Goal: Information Seeking & Learning: Learn about a topic

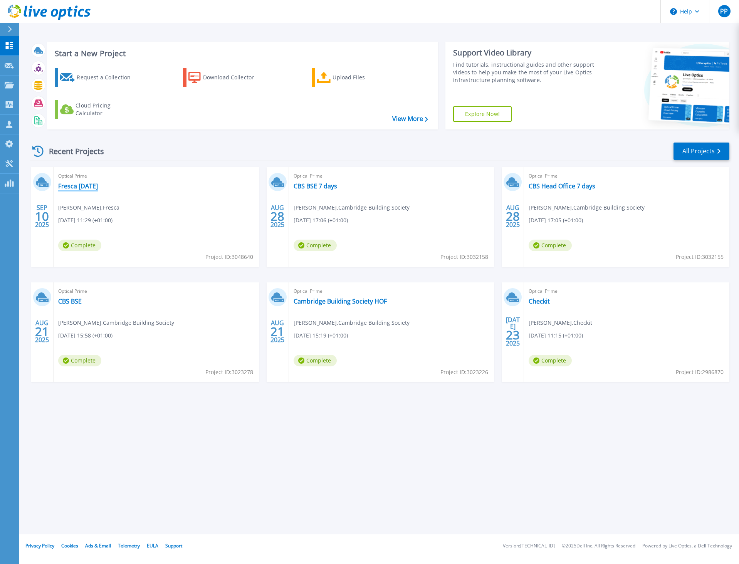
click at [91, 184] on link "Fresca [DATE]" at bounding box center [78, 186] width 40 height 8
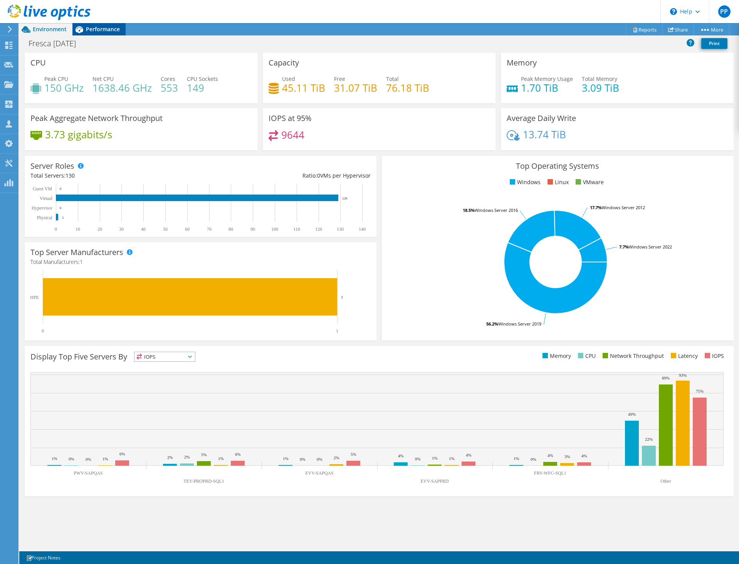
click at [90, 30] on span "Performance" at bounding box center [103, 28] width 34 height 7
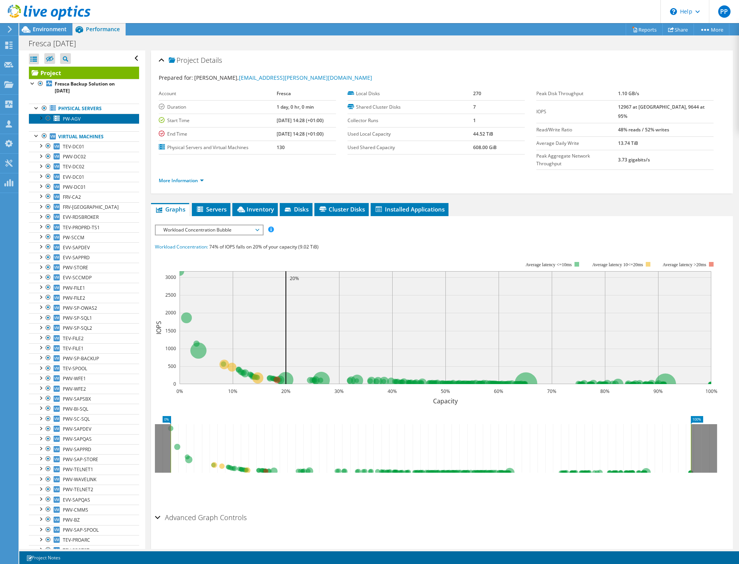
click at [35, 118] on link "PW-AGV" at bounding box center [84, 119] width 110 height 10
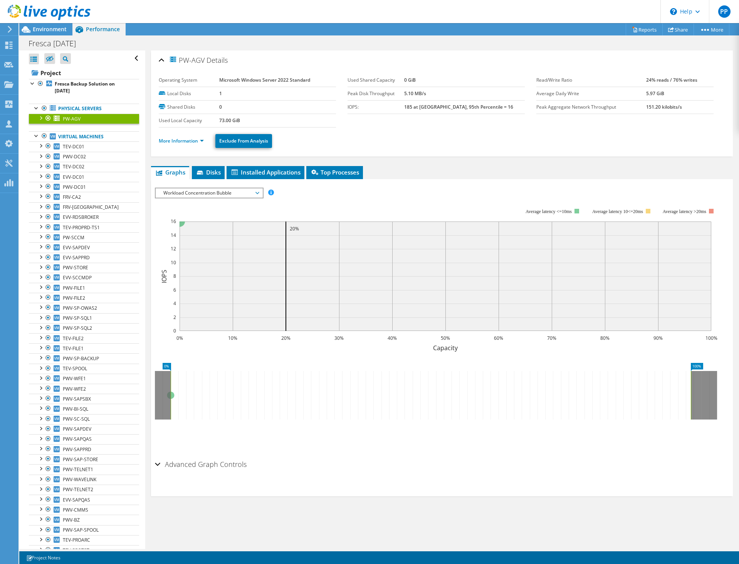
click at [39, 117] on div at bounding box center [41, 118] width 8 height 8
click at [48, 34] on div "Environment" at bounding box center [45, 29] width 53 height 12
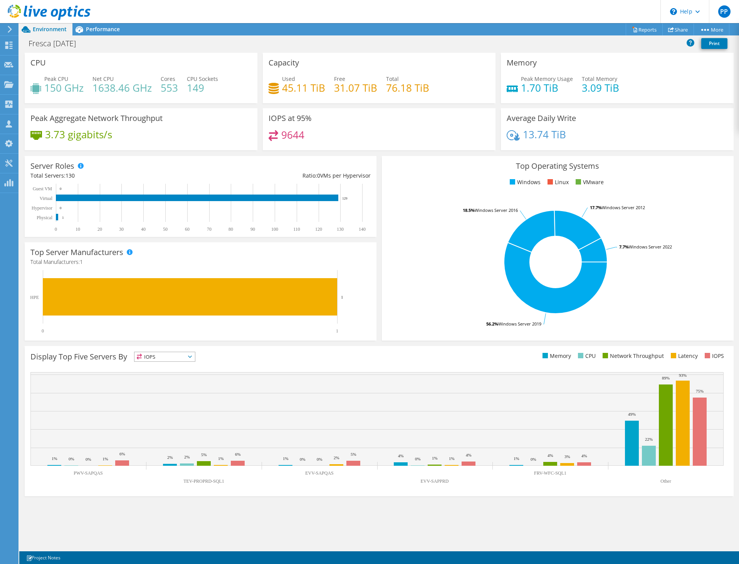
click at [166, 71] on div "CPU Peak CPU 150 GHz Net CPU 1638.46 GHz Cores 553 CPU Sockets 149" at bounding box center [141, 78] width 233 height 50
drag, startPoint x: 189, startPoint y: 81, endPoint x: 204, endPoint y: 91, distance: 17.8
click at [204, 91] on h4 "149" at bounding box center [202, 88] width 31 height 8
drag, startPoint x: 205, startPoint y: 91, endPoint x: 179, endPoint y: 76, distance: 29.7
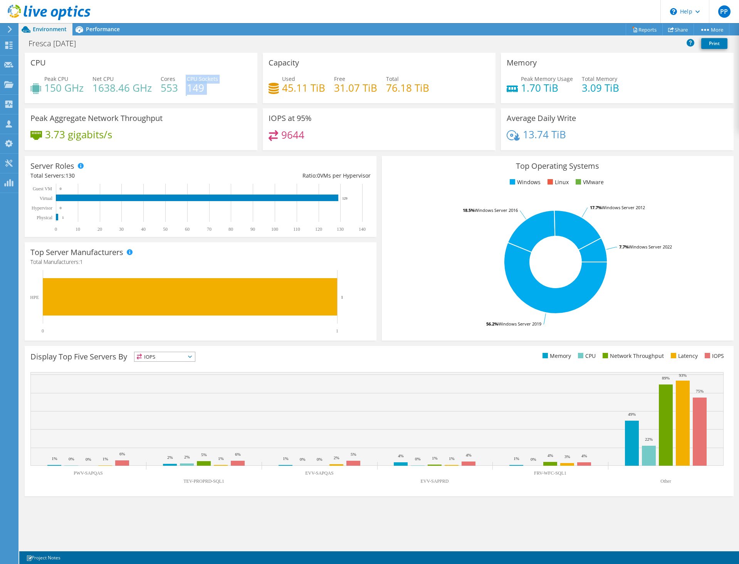
click at [179, 76] on div "Peak CPU 150 GHz Net CPU 1638.46 GHz Cores 553 CPU Sockets 149" at bounding box center [140, 87] width 221 height 25
click at [98, 30] on span "Performance" at bounding box center [103, 28] width 34 height 7
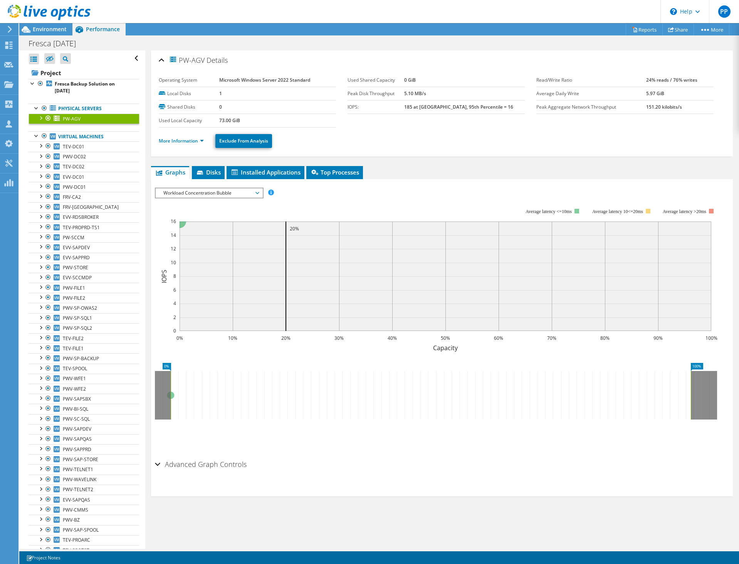
click at [39, 117] on div at bounding box center [41, 118] width 8 height 8
click at [33, 107] on div at bounding box center [37, 108] width 8 height 8
click at [35, 107] on div at bounding box center [37, 108] width 8 height 8
click at [71, 118] on span "PW-AGV" at bounding box center [72, 119] width 18 height 7
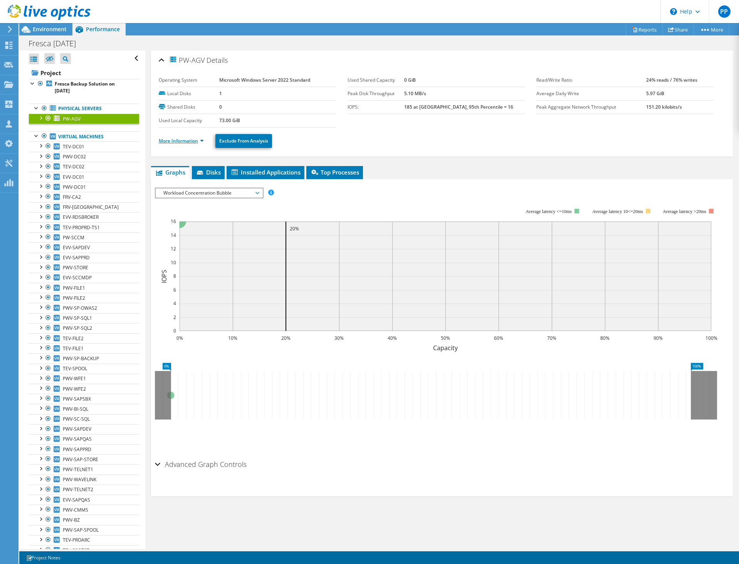
click at [194, 142] on link "More Information" at bounding box center [181, 141] width 45 height 7
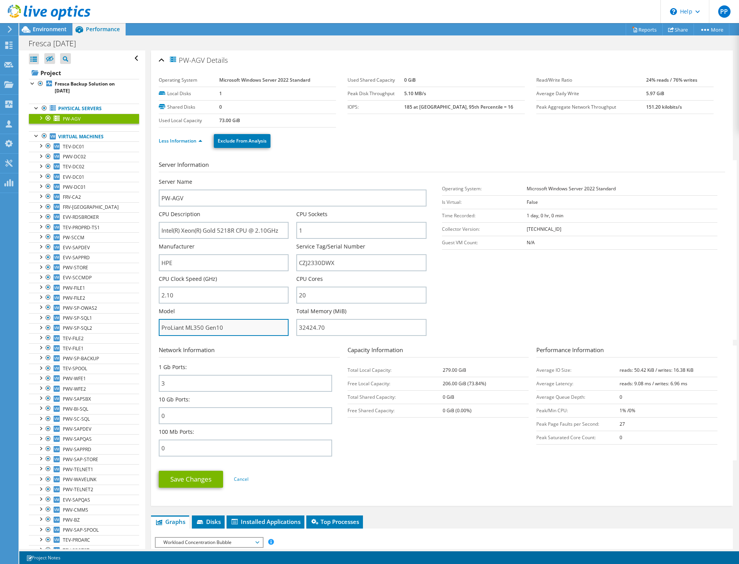
drag, startPoint x: 236, startPoint y: 332, endPoint x: 161, endPoint y: 333, distance: 75.5
click at [161, 334] on input "ProLiant ML350 Gen10" at bounding box center [224, 327] width 130 height 17
click at [201, 330] on input "ProLiant ML350 Gen10" at bounding box center [224, 327] width 130 height 17
click at [49, 28] on span "Environment" at bounding box center [50, 28] width 34 height 7
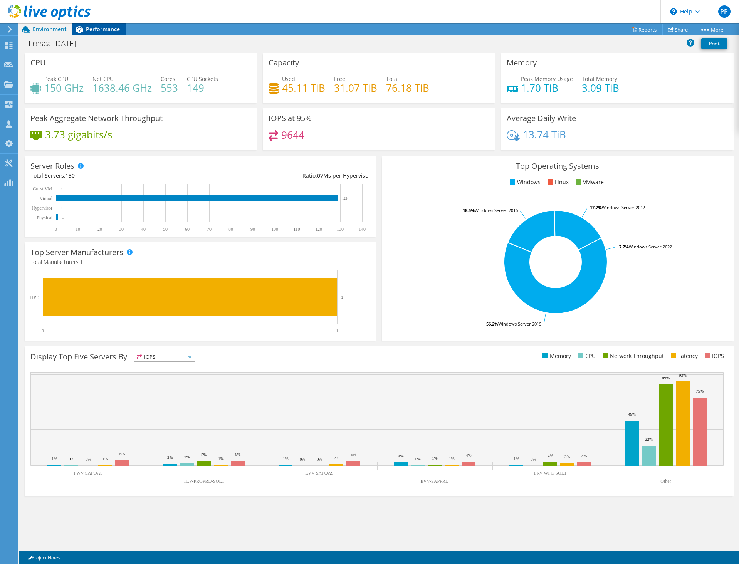
click at [78, 27] on icon at bounding box center [79, 29] width 8 height 7
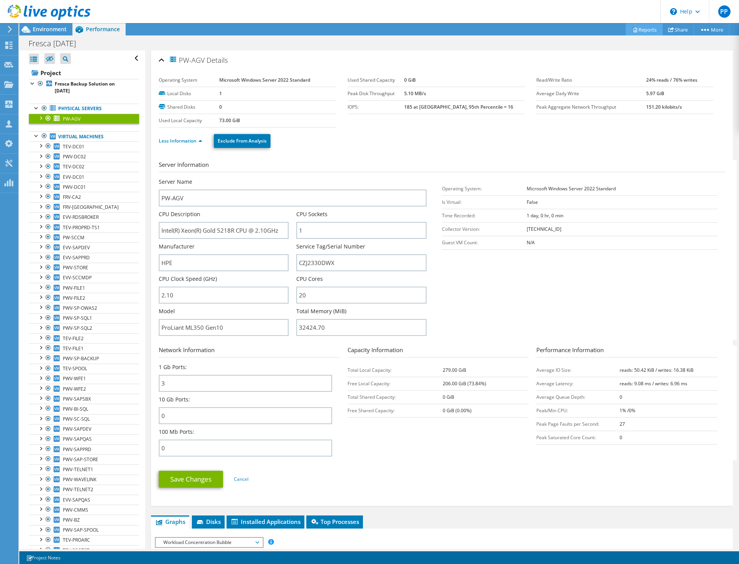
click at [647, 30] on link "Reports" at bounding box center [644, 29] width 37 height 12
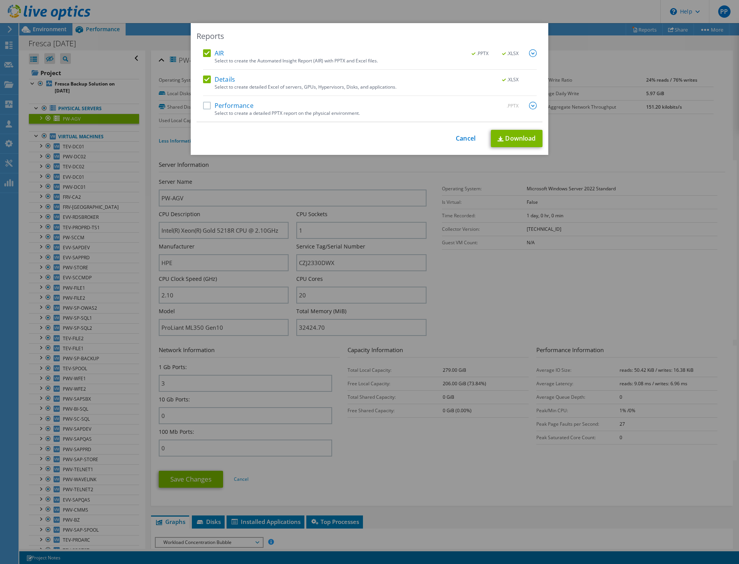
click at [212, 53] on label "AIR" at bounding box center [213, 53] width 21 height 8
click at [0, 0] on input "AIR" at bounding box center [0, 0] width 0 height 0
click at [510, 140] on link "Download" at bounding box center [517, 138] width 52 height 17
click at [507, 141] on link "Download" at bounding box center [517, 138] width 52 height 17
click at [464, 135] on link "Cancel" at bounding box center [466, 138] width 20 height 7
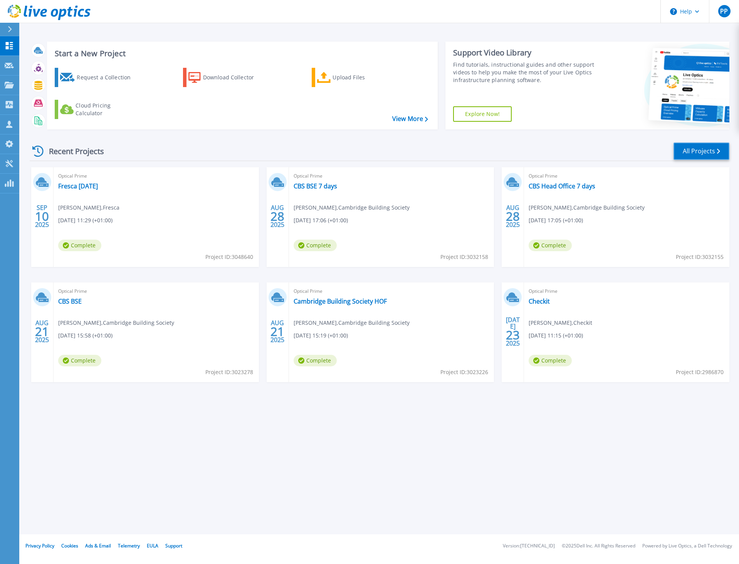
click at [704, 151] on link "All Projects" at bounding box center [701, 151] width 56 height 17
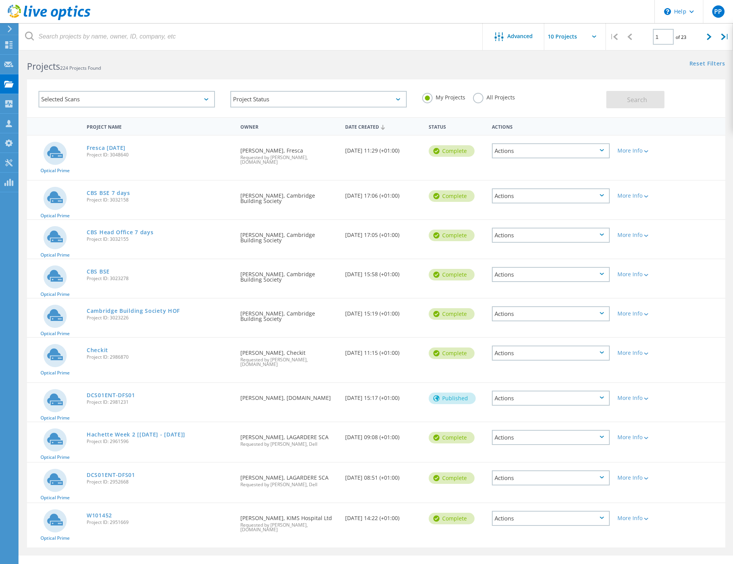
scroll to position [21, 0]
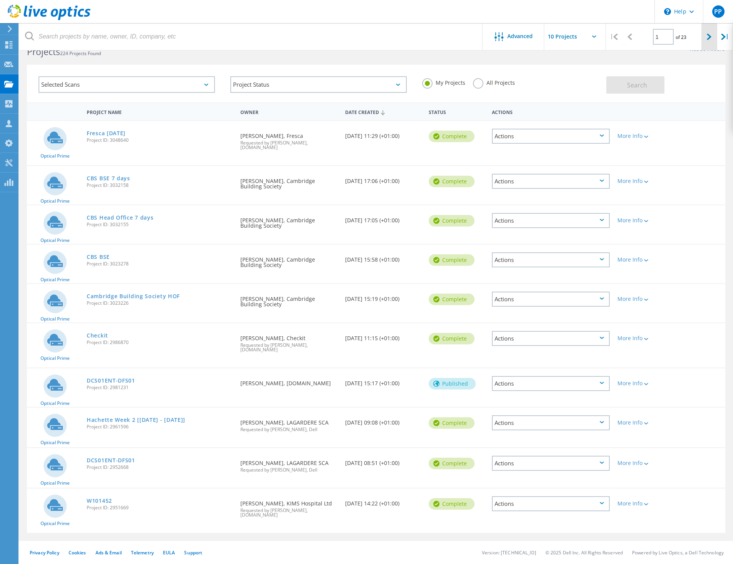
click at [705, 35] on div at bounding box center [709, 36] width 16 height 27
type input "2"
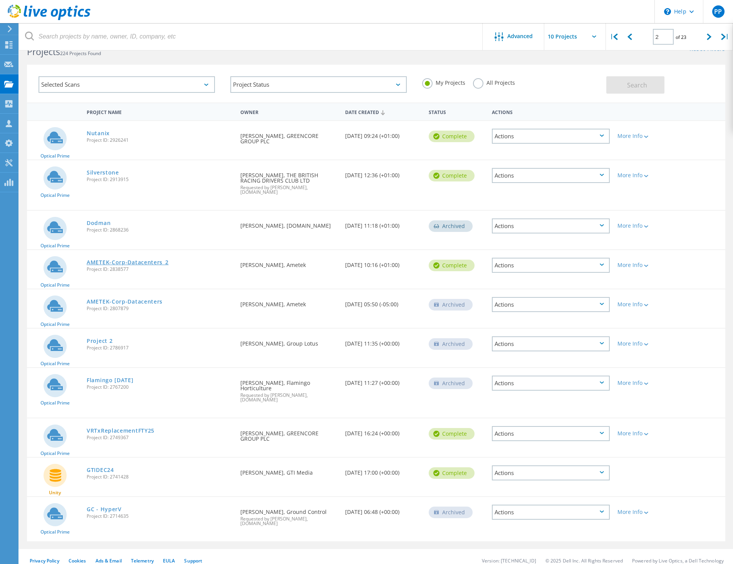
click at [106, 260] on link "AMETEK-Corp-Datacenters_2" at bounding box center [128, 262] width 82 height 5
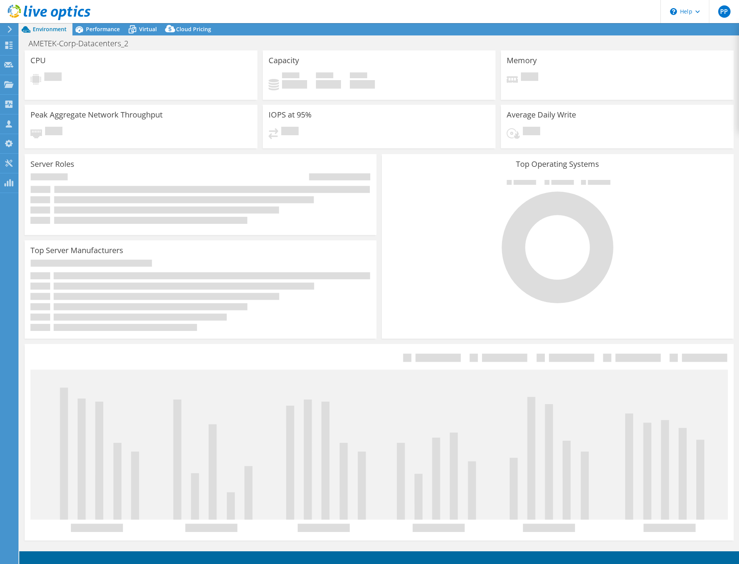
select select "USD"
select select "EULondon"
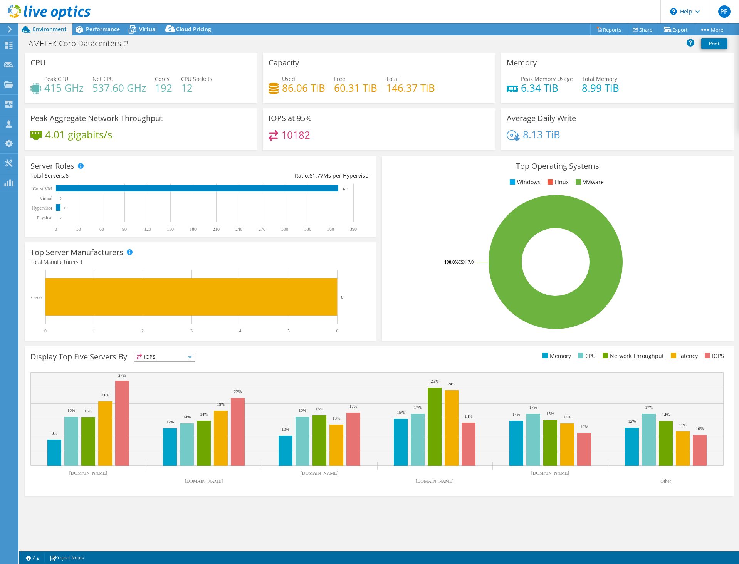
click at [277, 35] on div "Project Actions Project Actions Reports Share Export vSAN ReadyNode Sizer" at bounding box center [379, 29] width 720 height 12
click at [87, 27] on span "Performance" at bounding box center [103, 28] width 34 height 7
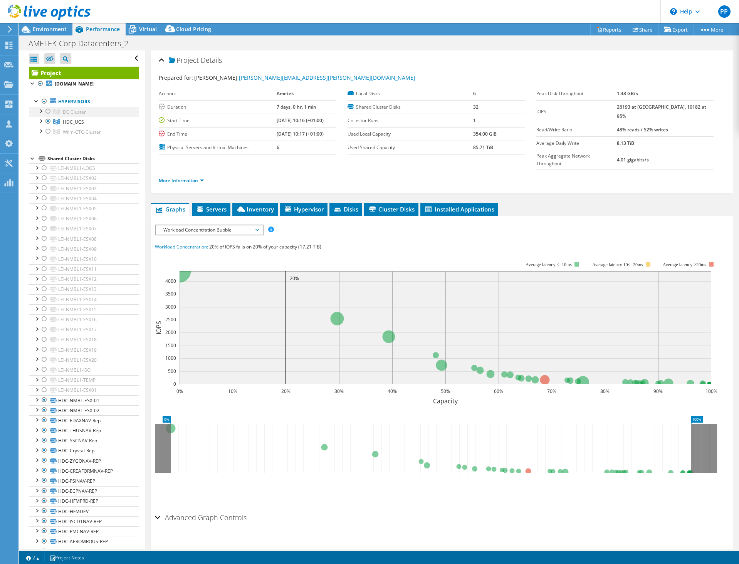
click at [47, 110] on div at bounding box center [48, 111] width 8 height 9
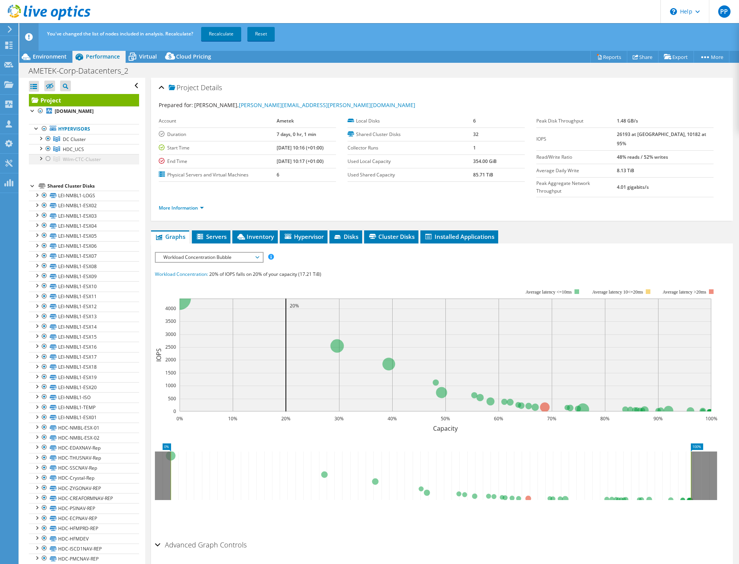
click at [49, 161] on div at bounding box center [48, 158] width 8 height 9
click at [48, 150] on div at bounding box center [48, 148] width 8 height 9
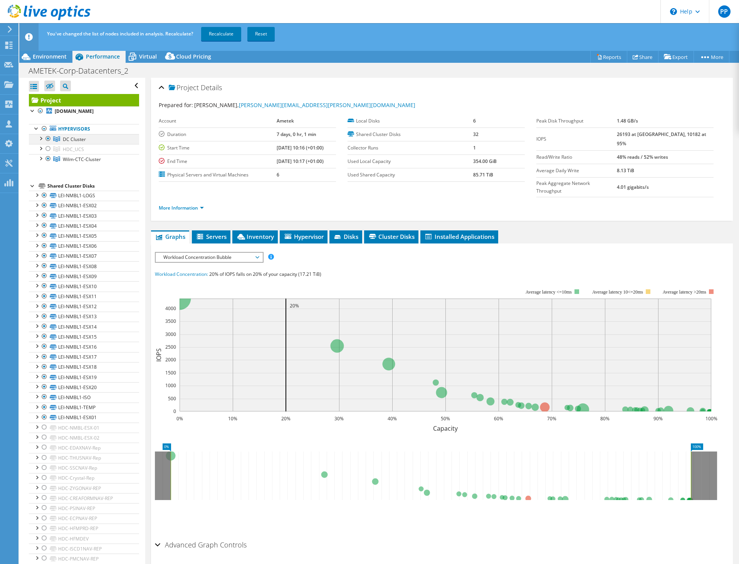
click at [46, 137] on div at bounding box center [48, 138] width 8 height 9
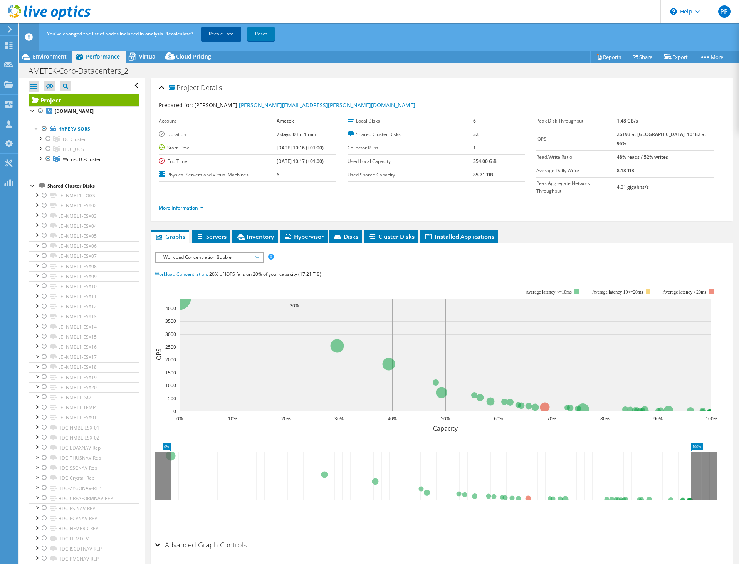
click at [228, 35] on link "Recalculate" at bounding box center [221, 34] width 40 height 14
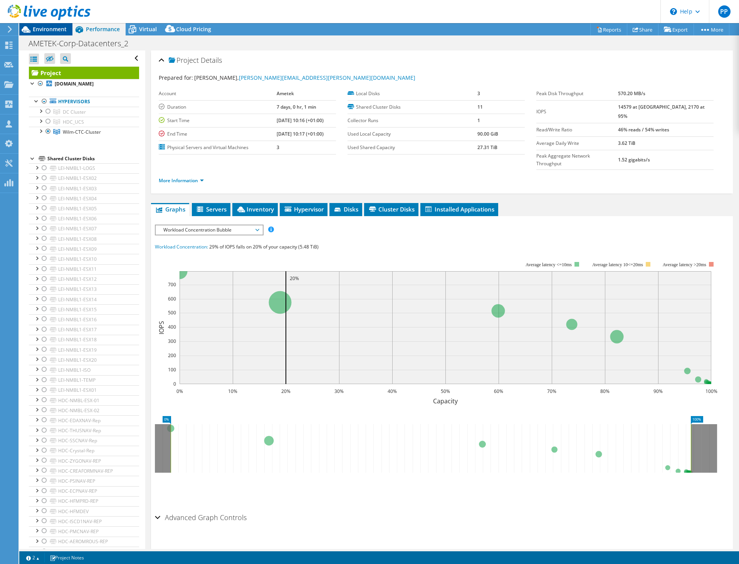
click at [69, 31] on div "Environment" at bounding box center [45, 29] width 53 height 12
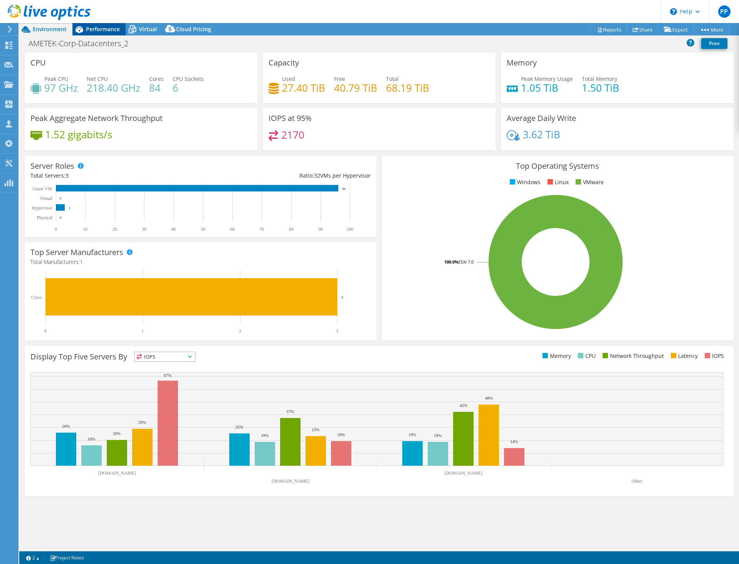
click at [94, 30] on span "Performance" at bounding box center [103, 28] width 34 height 7
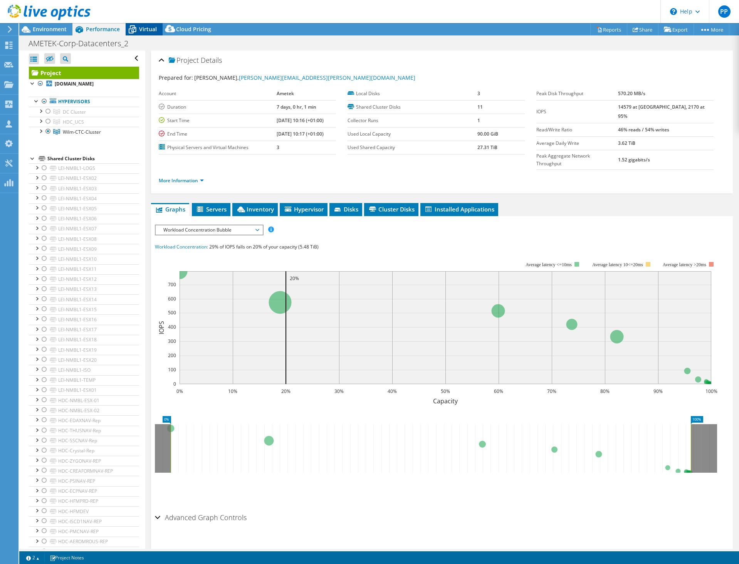
click at [147, 27] on span "Virtual" at bounding box center [148, 28] width 18 height 7
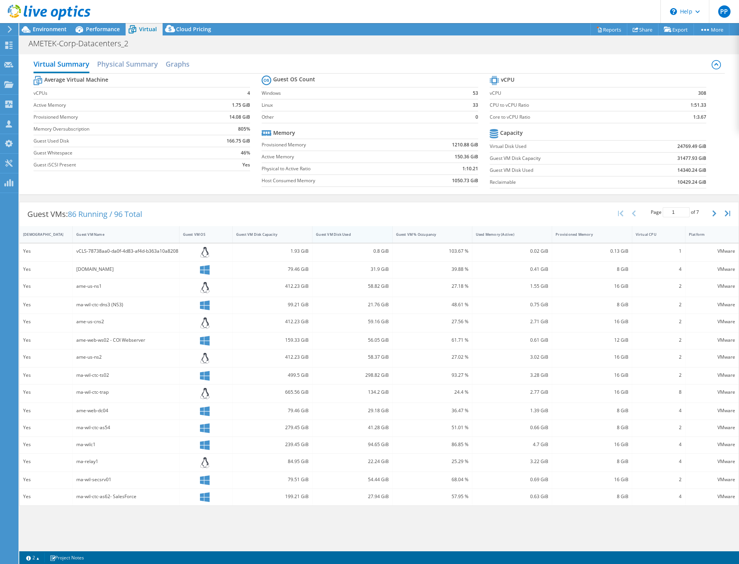
click at [337, 235] on div "Guest VM Disk Used" at bounding box center [347, 234] width 63 height 5
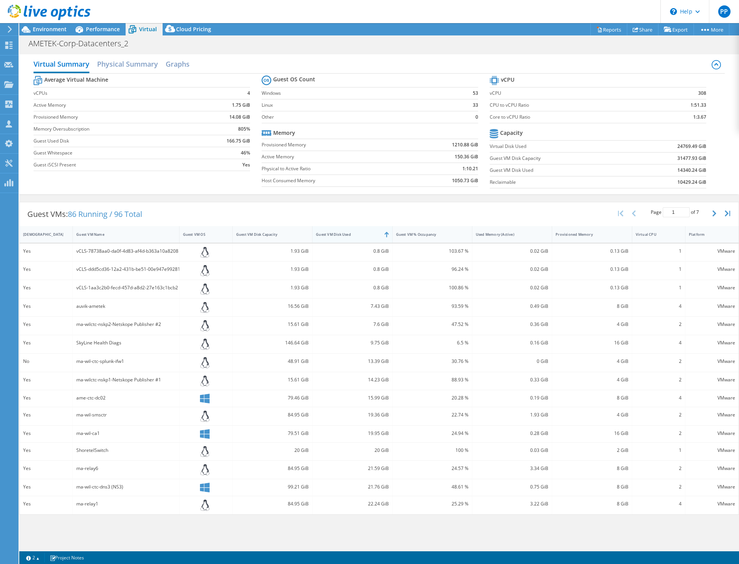
click at [337, 233] on div "Guest VM Disk Used" at bounding box center [347, 234] width 63 height 5
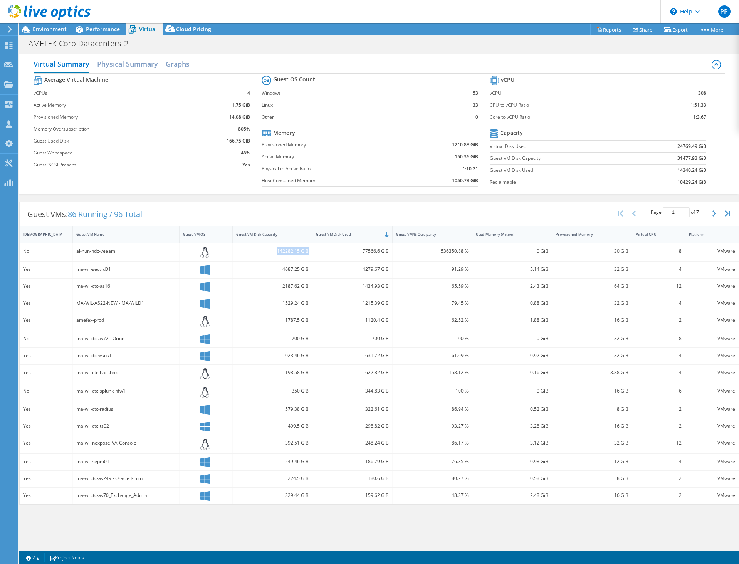
drag, startPoint x: 278, startPoint y: 252, endPoint x: 308, endPoint y: 251, distance: 30.5
click at [308, 251] on div "142282.15 GiB" at bounding box center [272, 251] width 72 height 8
drag, startPoint x: 307, startPoint y: 251, endPoint x: 284, endPoint y: 251, distance: 23.5
click at [284, 251] on div "142282.15 GiB" at bounding box center [272, 251] width 72 height 8
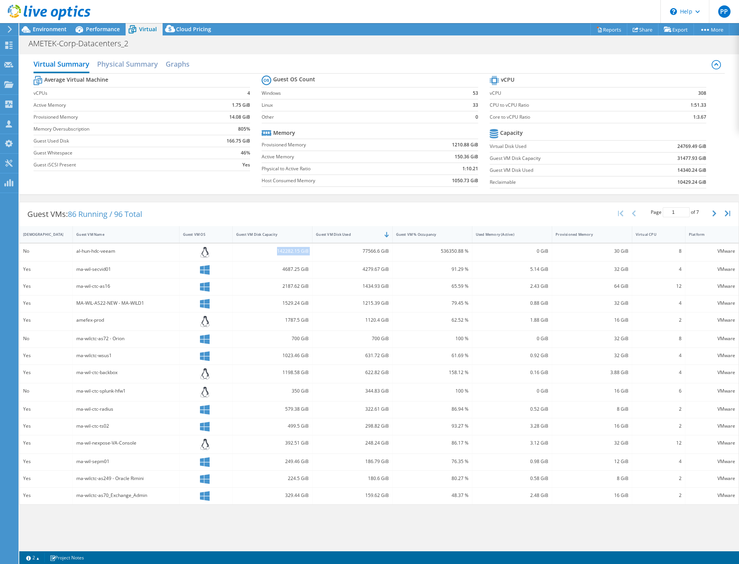
click at [284, 251] on div "142282.15 GiB" at bounding box center [272, 251] width 72 height 8
drag, startPoint x: 361, startPoint y: 250, endPoint x: 386, endPoint y: 250, distance: 24.7
click at [386, 250] on div "77566.6 GiB" at bounding box center [352, 251] width 72 height 8
drag, startPoint x: 389, startPoint y: 250, endPoint x: 356, endPoint y: 250, distance: 33.1
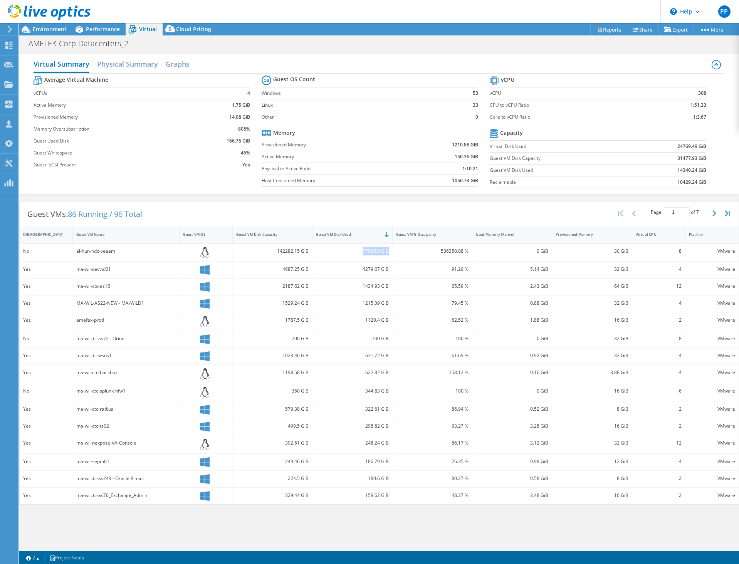
click at [356, 250] on div "77566.6 GiB" at bounding box center [352, 252] width 80 height 18
click at [356, 250] on div "77566.6 GiB" at bounding box center [352, 251] width 72 height 8
click at [98, 34] on div "Performance" at bounding box center [98, 29] width 53 height 12
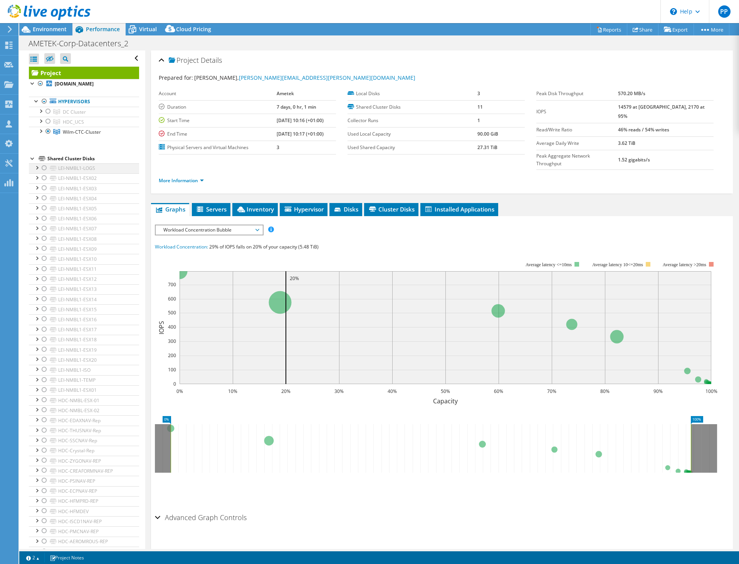
click at [37, 169] on div at bounding box center [37, 167] width 8 height 8
click at [37, 168] on div at bounding box center [37, 167] width 8 height 8
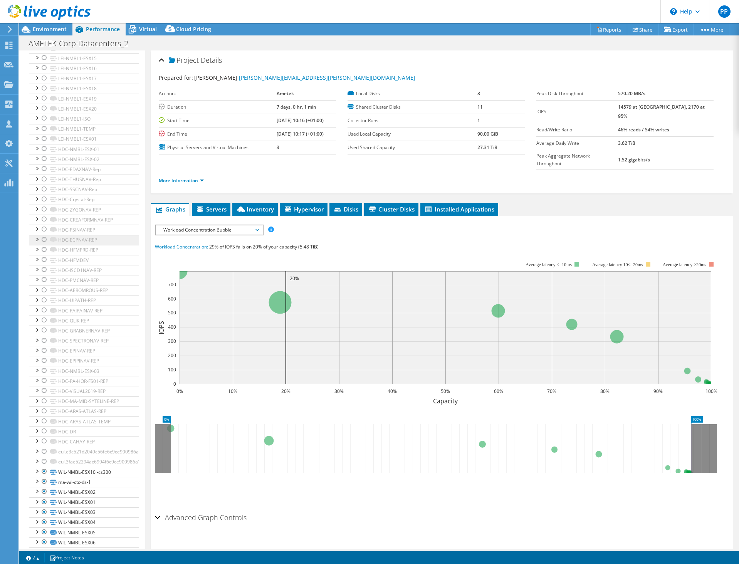
scroll to position [289, 0]
